Goal: Information Seeking & Learning: Learn about a topic

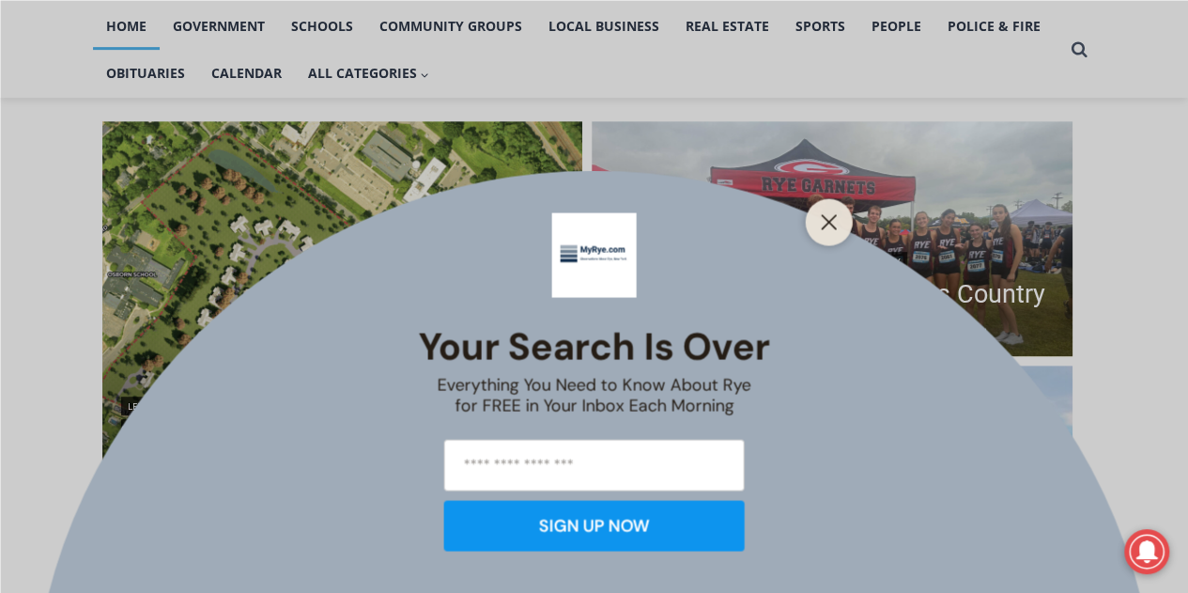
scroll to position [533, 0]
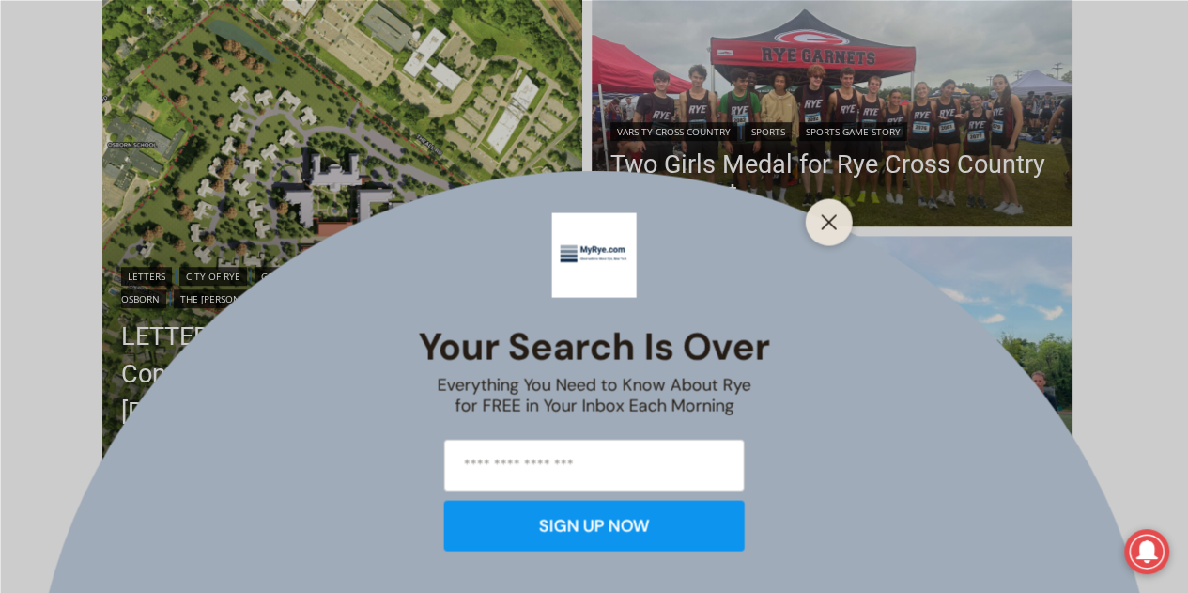
drag, startPoint x: 0, startPoint y: 0, endPoint x: 1198, endPoint y: 117, distance: 1203.9
click at [836, 220] on icon "Close" at bounding box center [829, 221] width 17 height 17
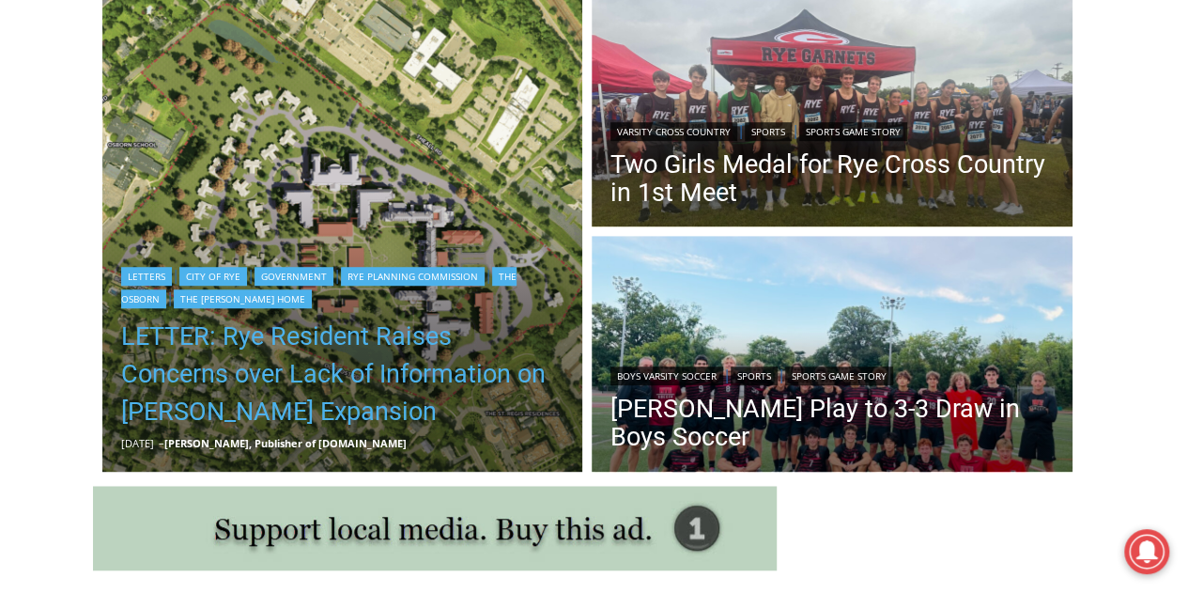
click at [353, 343] on link "LETTER: Rye Resident Raises Concerns over Lack of Information on [PERSON_NAME] …" at bounding box center [342, 373] width 443 height 113
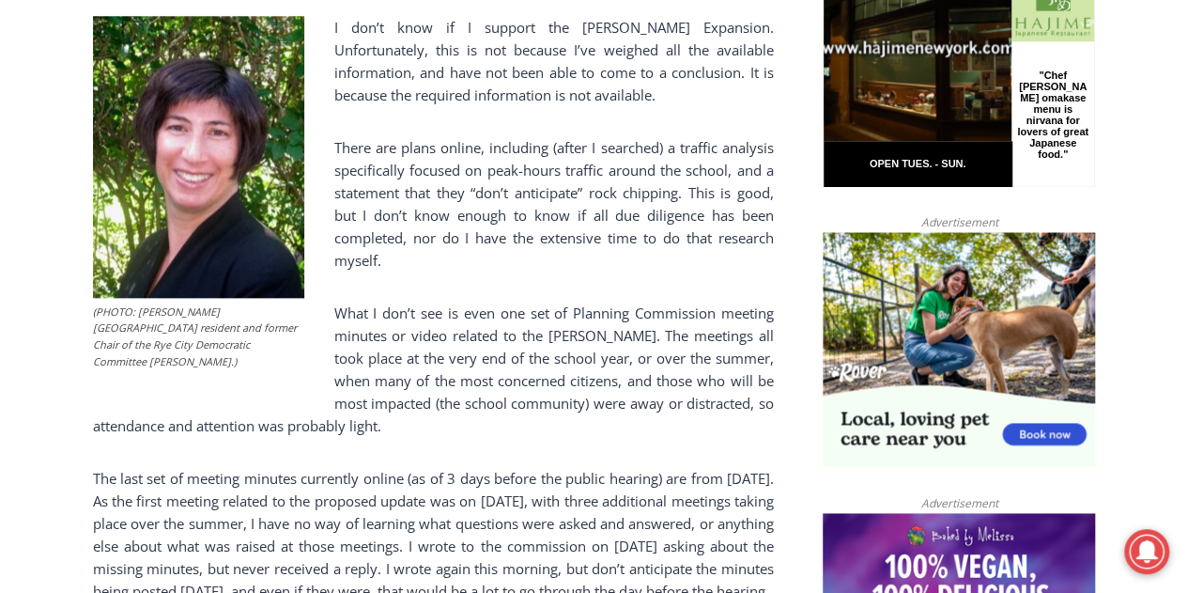
scroll to position [1078, 0]
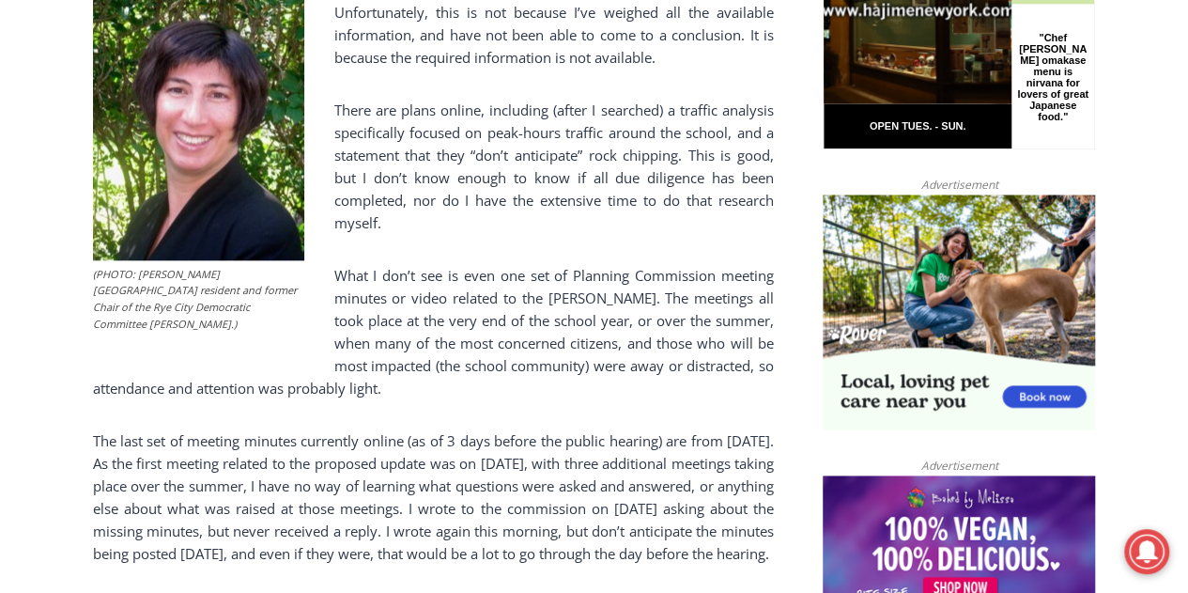
drag, startPoint x: 1195, startPoint y: 45, endPoint x: 1194, endPoint y: 176, distance: 130.5
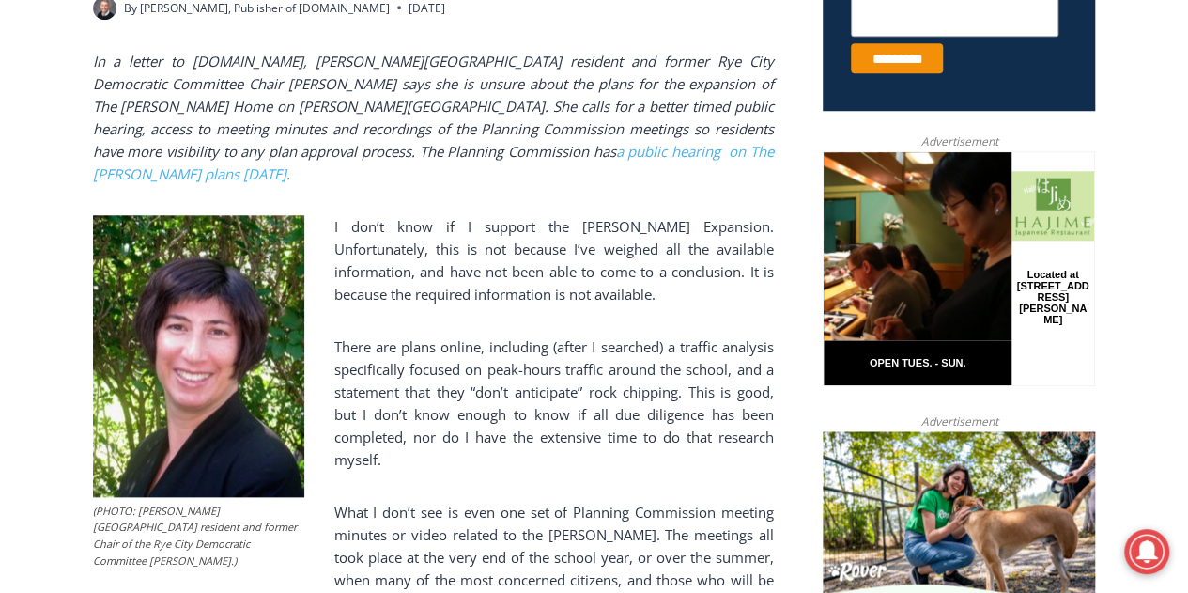
scroll to position [0, 0]
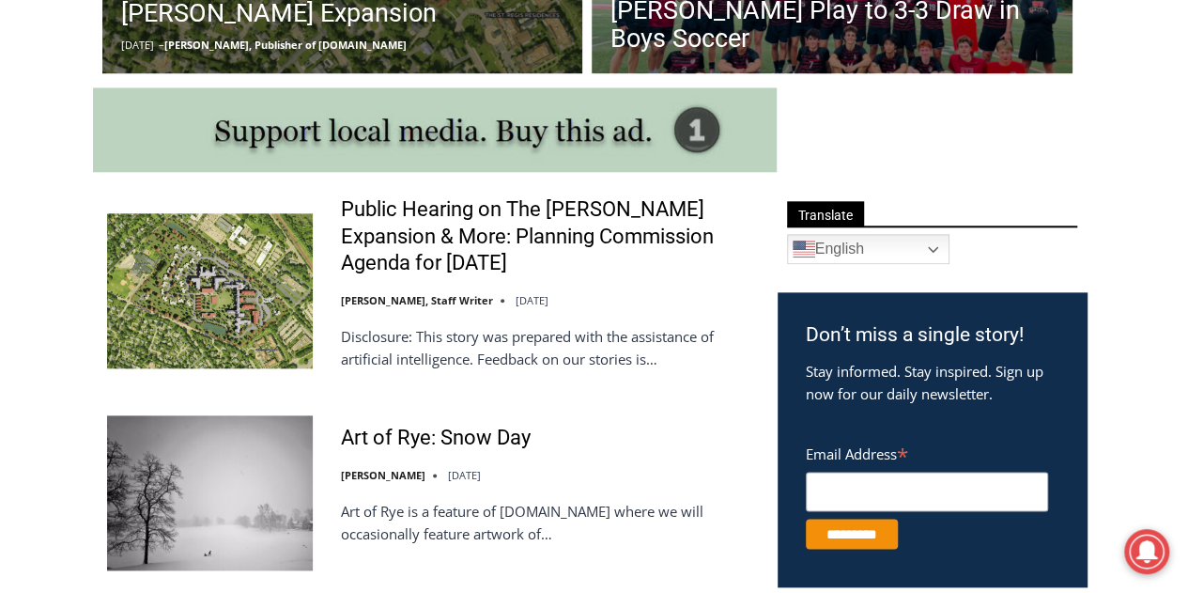
scroll to position [925, 0]
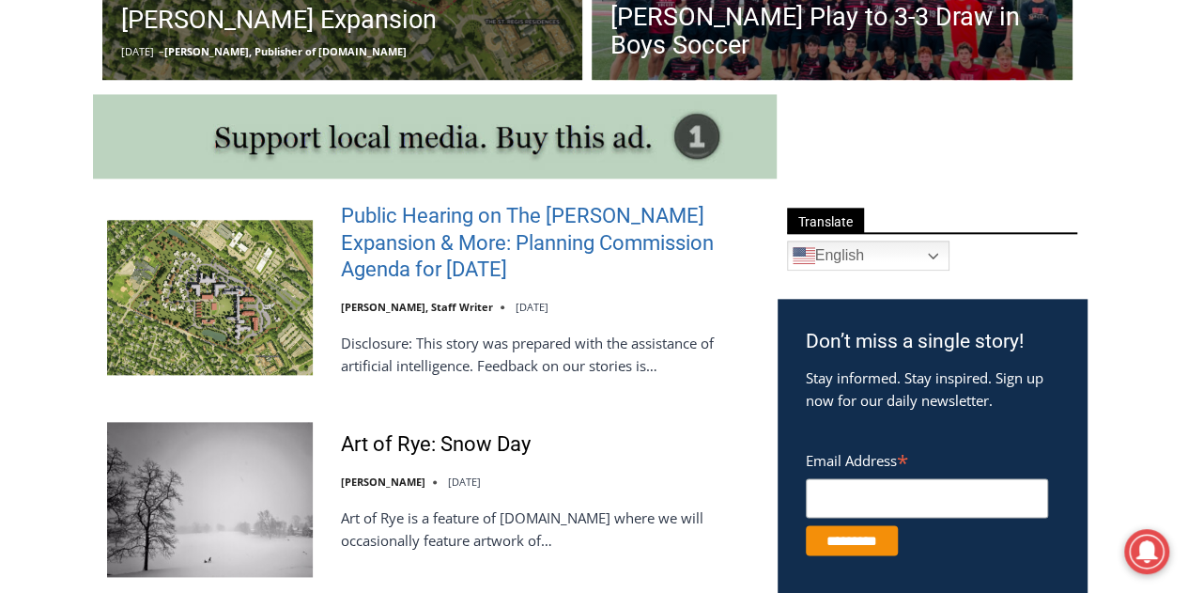
click at [472, 253] on link "Public Hearing on The [PERSON_NAME] Expansion & More: Planning Commission Agend…" at bounding box center [547, 243] width 412 height 81
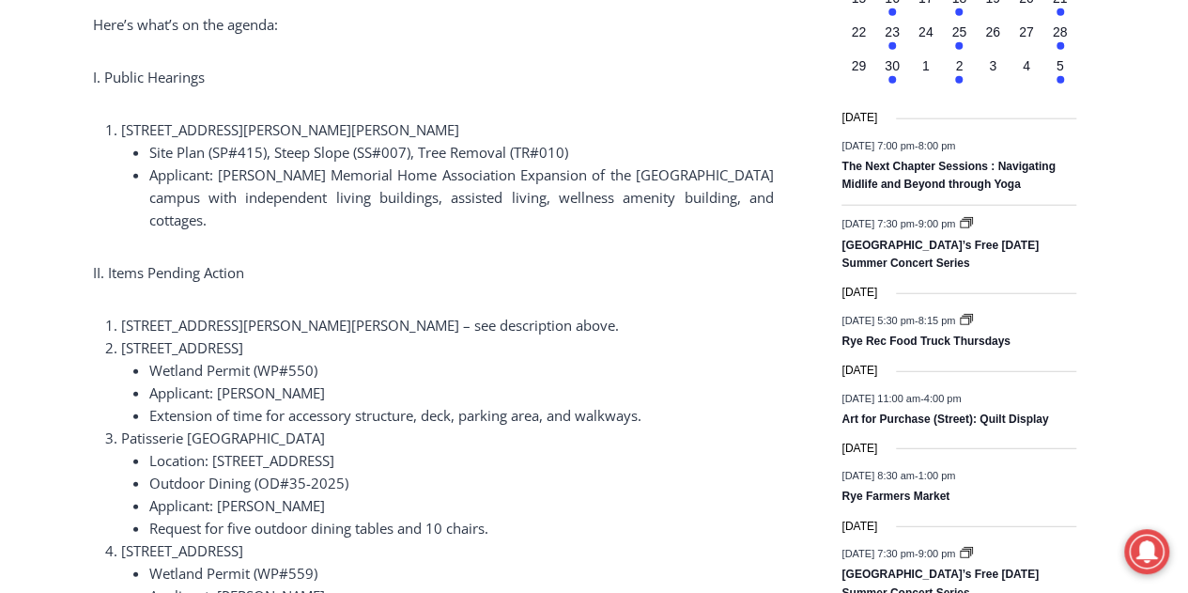
scroll to position [2348, 0]
